Goal: Transaction & Acquisition: Purchase product/service

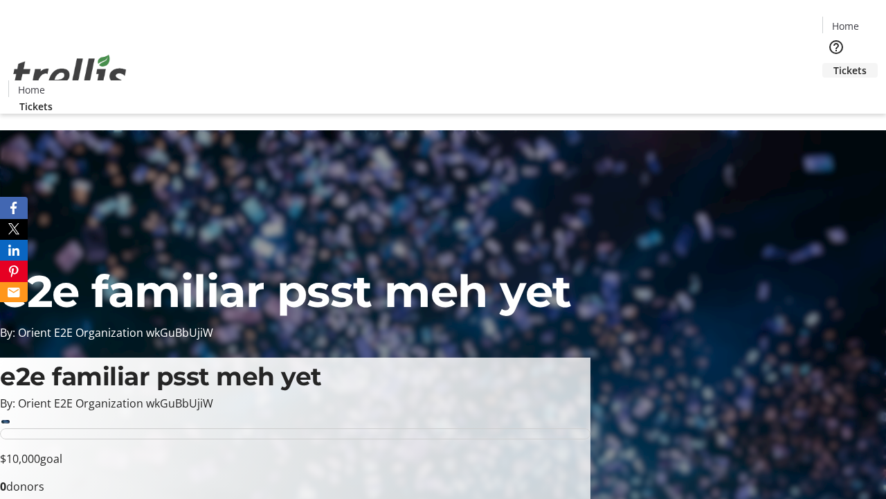
click at [834, 63] on span "Tickets" at bounding box center [850, 70] width 33 height 15
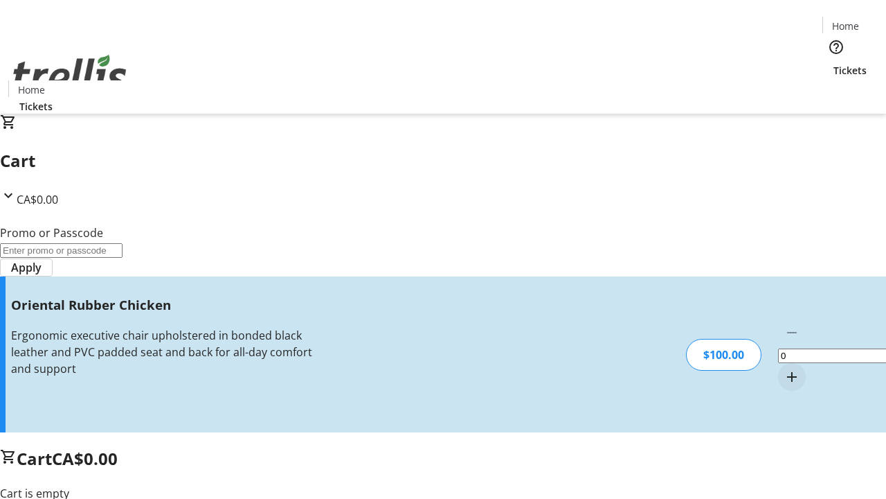
click at [784, 368] on mat-icon "Increment by one" at bounding box center [792, 376] width 17 height 17
type input "1"
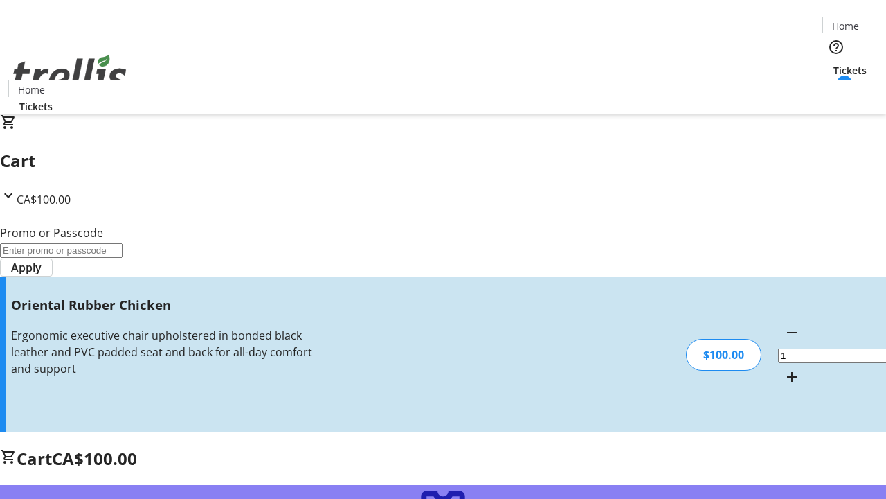
type input "FREE"
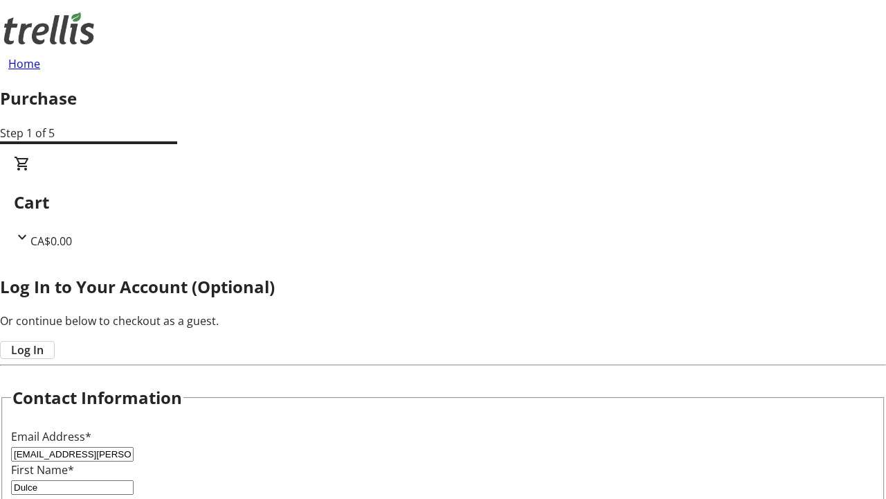
type input "[PERSON_NAME]"
